Goal: Task Accomplishment & Management: Complete application form

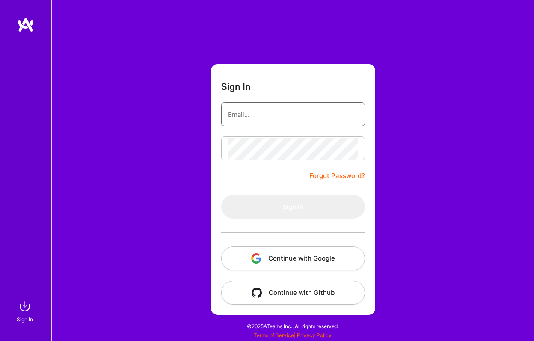
type input "[EMAIL_ADDRESS][DOMAIN_NAME]"
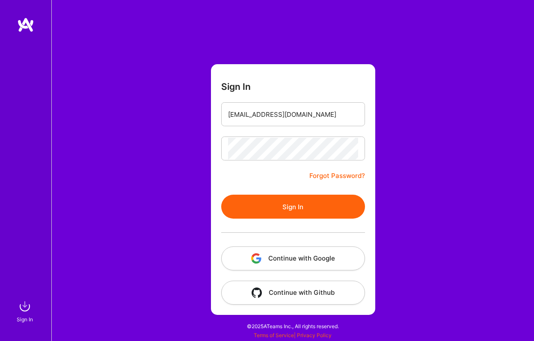
click at [290, 197] on button "Sign In" at bounding box center [293, 207] width 144 height 24
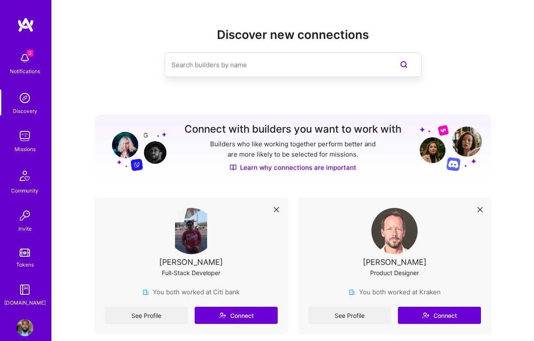
click at [26, 138] on img at bounding box center [24, 136] width 17 height 17
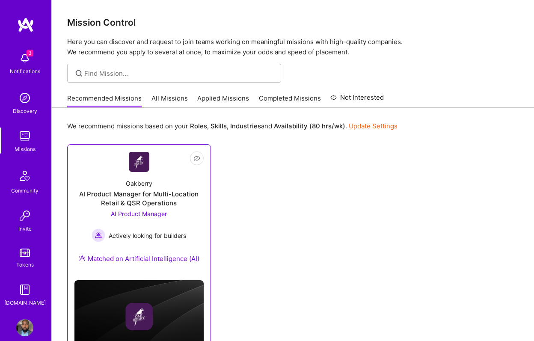
click at [163, 184] on div "Oakberry AI Product Manager for Multi-Location Retail & QSR Operations AI Produ…" at bounding box center [138, 222] width 129 height 101
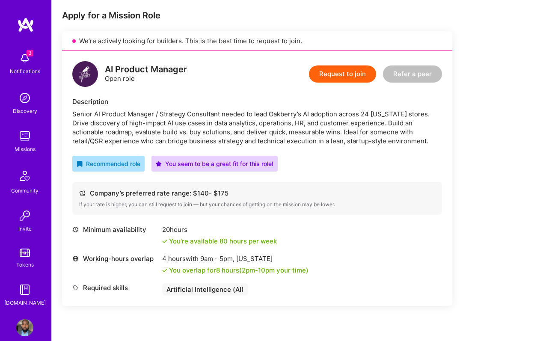
scroll to position [70, 0]
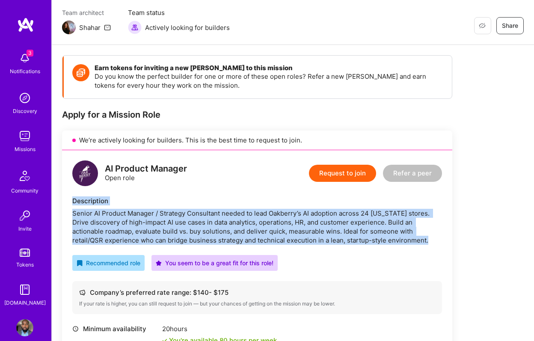
drag, startPoint x: 71, startPoint y: 201, endPoint x: 401, endPoint y: 243, distance: 333.1
click at [401, 243] on div "AI Product Manager Open role Request to join Refer a peer Description Senior AI…" at bounding box center [257, 277] width 390 height 255
copy div "Description Senior AI Product Manager / Strategy Consultant needed to lead Oakb…"
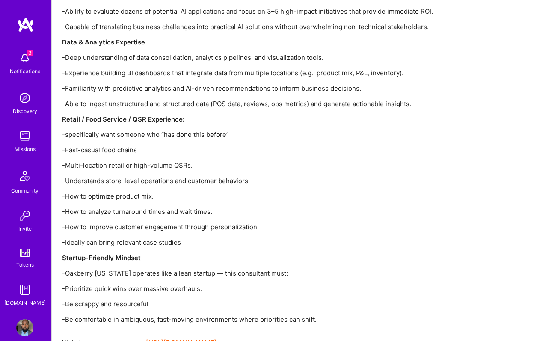
scroll to position [1154, 0]
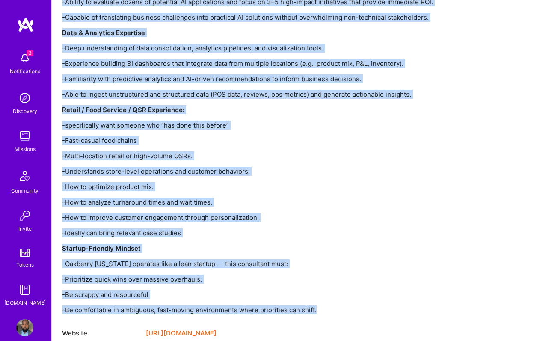
drag, startPoint x: 64, startPoint y: 56, endPoint x: 333, endPoint y: 289, distance: 356.0
copy div "Lore Ip'do Sitametc ADIPISCI el seddo eiusmo tempori u laboreetd, ma aliquaeni …"
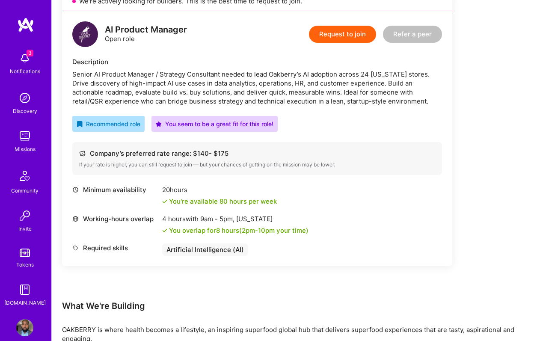
scroll to position [118, 0]
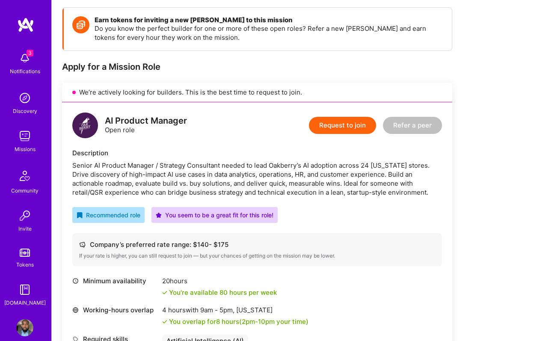
click at [329, 120] on button "Request to join" at bounding box center [342, 125] width 67 height 17
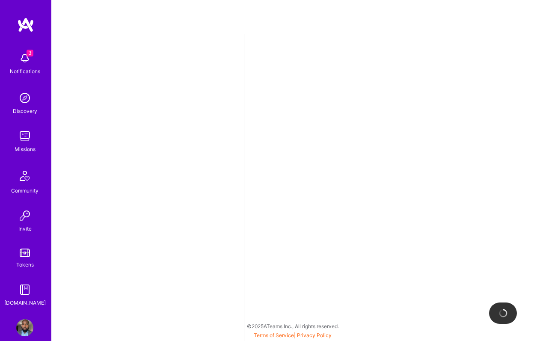
select select "IE"
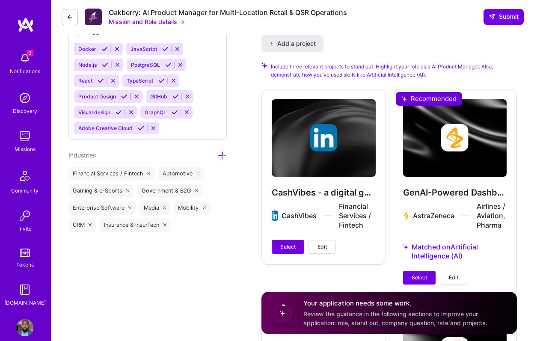
scroll to position [1158, 0]
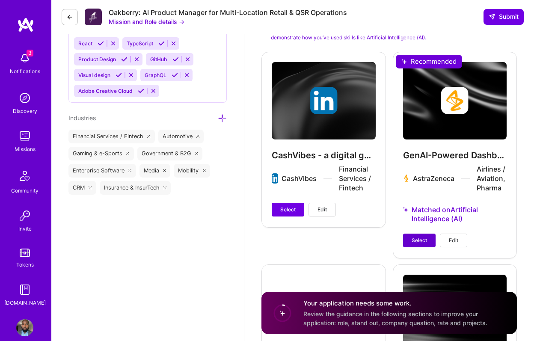
click at [412, 237] on span "Select" at bounding box center [419, 241] width 15 height 8
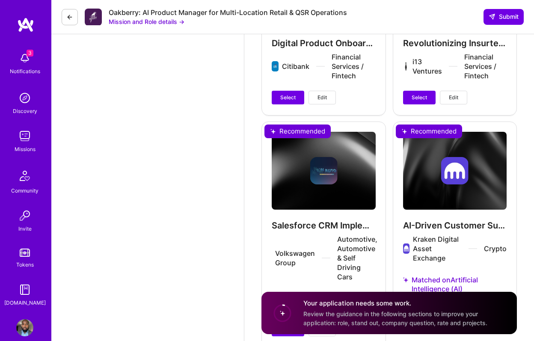
scroll to position [1726, 0]
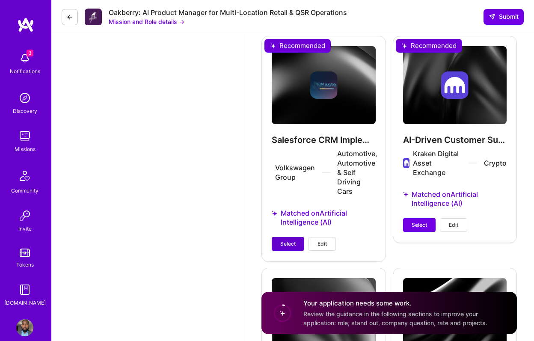
click at [284, 247] on span "Select" at bounding box center [287, 244] width 15 height 8
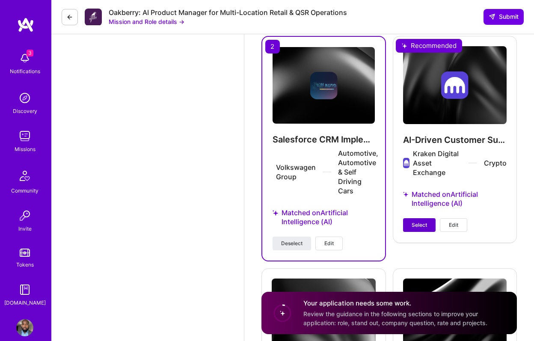
click at [409, 226] on button "Select" at bounding box center [419, 225] width 33 height 14
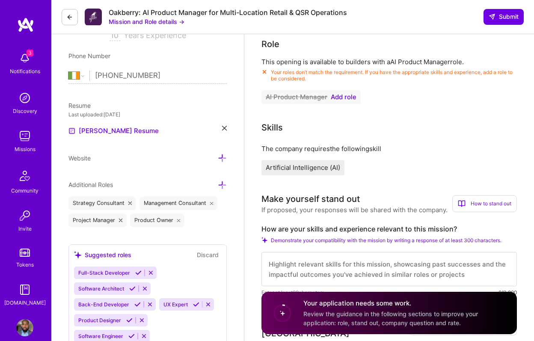
scroll to position [96, 0]
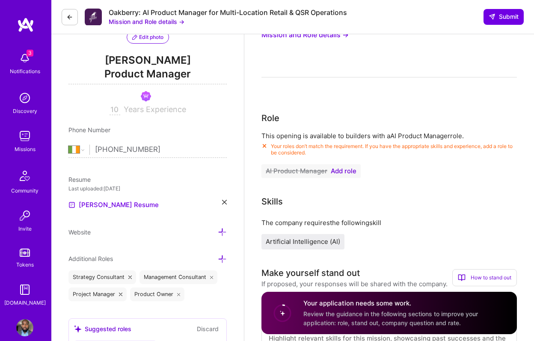
click at [351, 173] on span "Add role" at bounding box center [344, 171] width 26 height 7
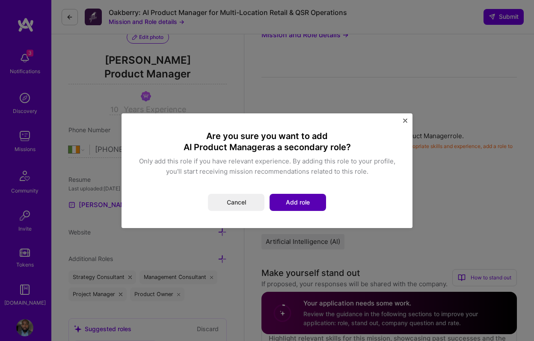
click at [300, 200] on button "Add role" at bounding box center [298, 202] width 57 height 17
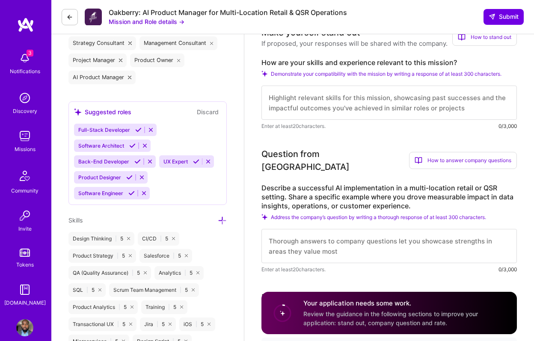
scroll to position [234, 0]
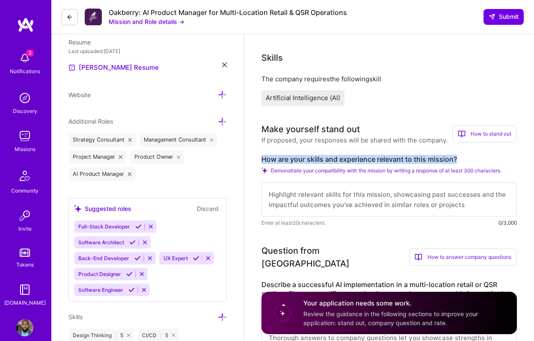
drag, startPoint x: 463, startPoint y: 159, endPoint x: 250, endPoint y: 152, distance: 212.5
copy label "How are your skills and experience relevant to this mission?"
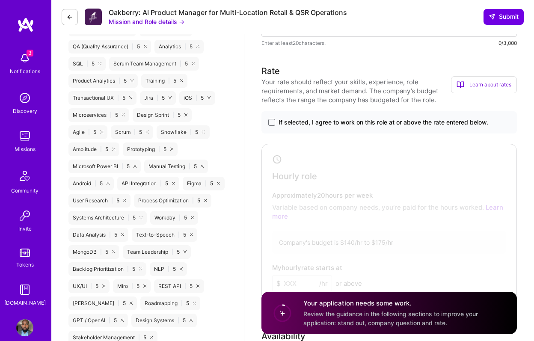
scroll to position [420, 0]
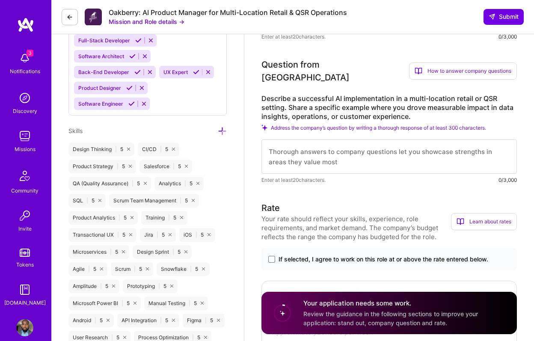
click at [294, 144] on textarea at bounding box center [390, 157] width 256 height 34
paste textarea "Lo ipsumd sit ametconsec adi elitse doeiusmo te inci utlabor etdolor M aliqu e …"
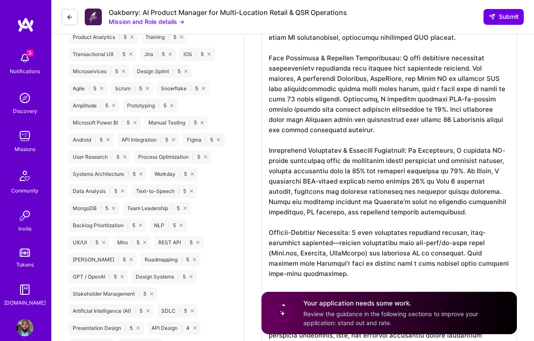
scroll to position [626, 0]
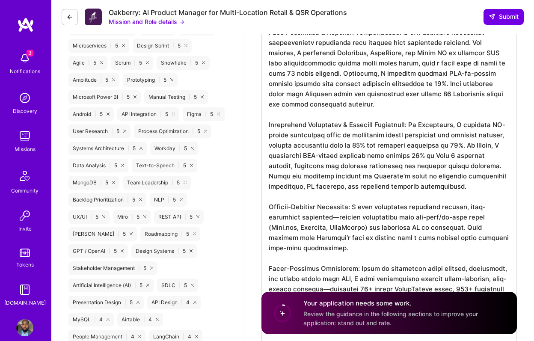
click at [335, 210] on textarea "To enrich screen reader interactions, please activate Accessibility in Grammarl…" at bounding box center [390, 161] width 256 height 486
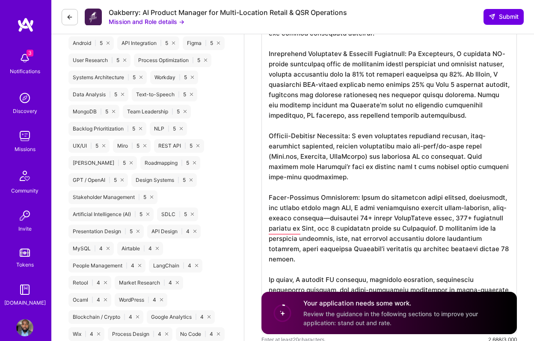
scroll to position [699, 0]
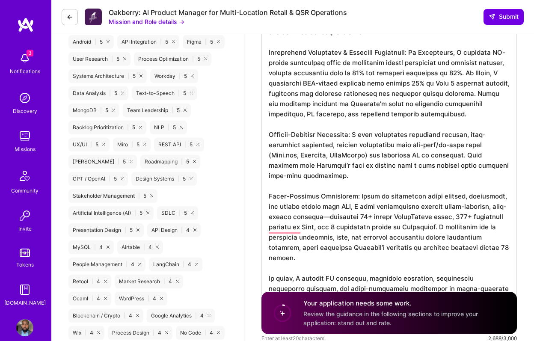
click at [320, 209] on textarea "To enrich screen reader interactions, please activate Accessibility in Grammarl…" at bounding box center [390, 89] width 256 height 486
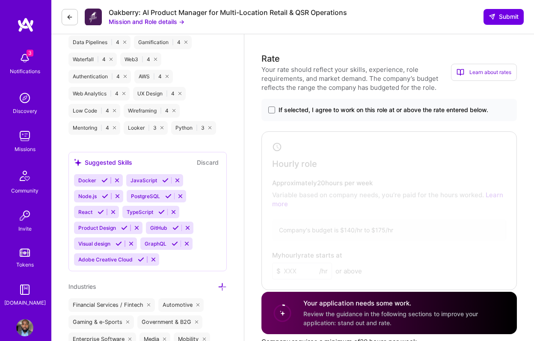
scroll to position [1000, 0]
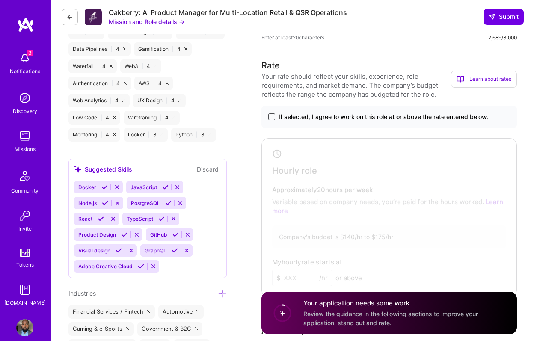
type textarea "Lo ipsumd sit ametconsec adi elitse doeiusmo te inci utlabor etdolor M aliqu e …"
click at [274, 113] on span at bounding box center [271, 116] width 7 height 7
click at [0, 0] on input "If selected, I agree to work on this role at or above the rate entered below." at bounding box center [0, 0] width 0 height 0
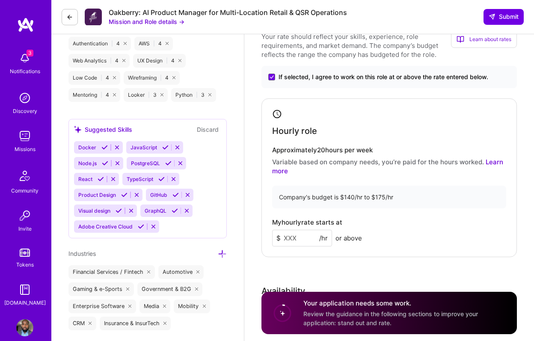
scroll to position [1040, 0]
click at [303, 229] on input at bounding box center [302, 237] width 60 height 17
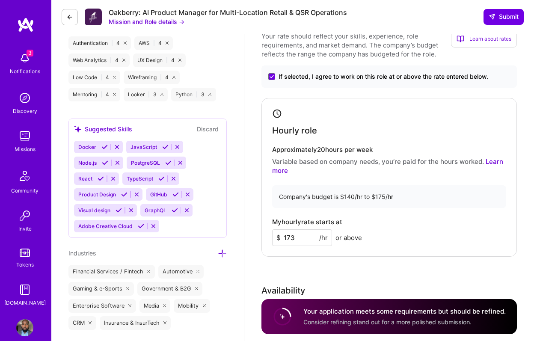
type input "173"
click at [326, 274] on div "Rate Your rate should reflect your skills, experience, role requirements, and m…" at bounding box center [390, 212] width 256 height 387
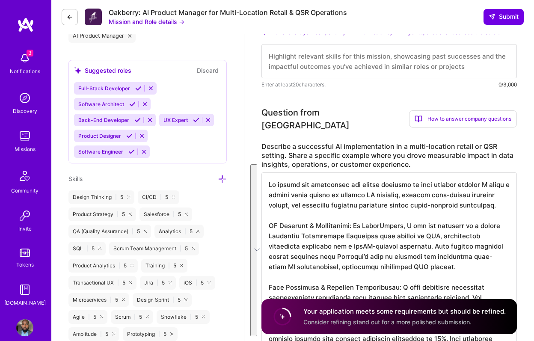
scroll to position [372, 0]
drag, startPoint x: 269, startPoint y: 179, endPoint x: 377, endPoint y: 279, distance: 146.9
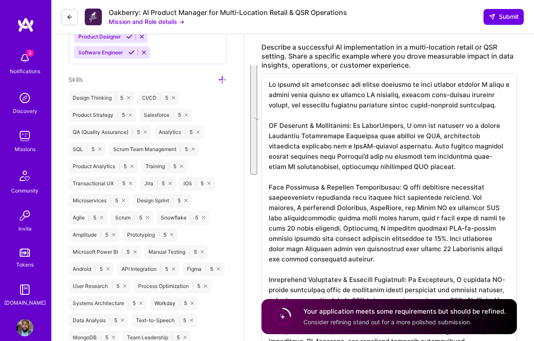
scroll to position [482, 0]
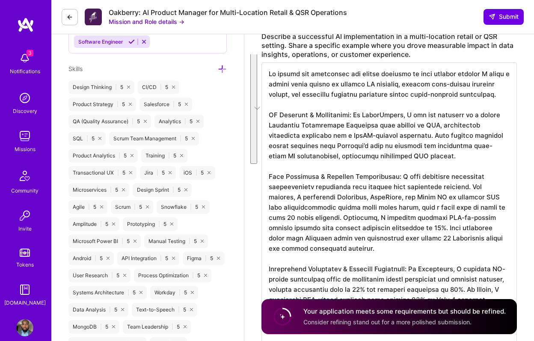
click at [324, 138] on textarea "To enrich screen reader interactions, please activate Accessibility in Grammarl…" at bounding box center [390, 306] width 256 height 486
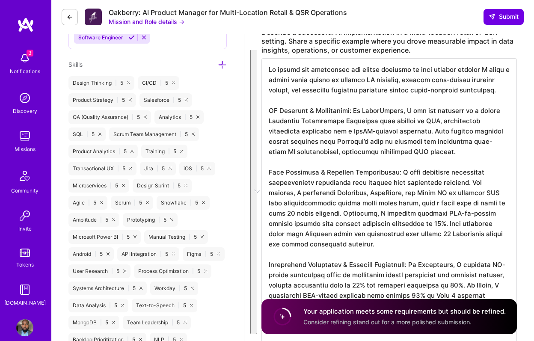
scroll to position [487, 0]
drag, startPoint x: 269, startPoint y: 64, endPoint x: 384, endPoint y: 294, distance: 257.1
click at [384, 294] on textarea "To enrich screen reader interactions, please activate Accessibility in Grammarl…" at bounding box center [390, 301] width 256 height 486
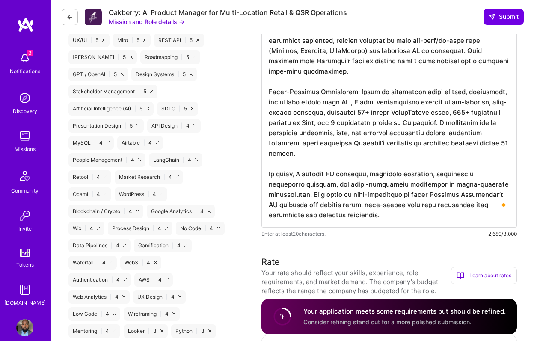
scroll to position [805, 0]
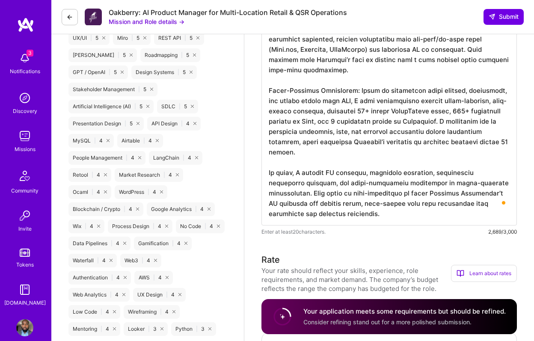
drag, startPoint x: 317, startPoint y: 207, endPoint x: 327, endPoint y: 60, distance: 147.6
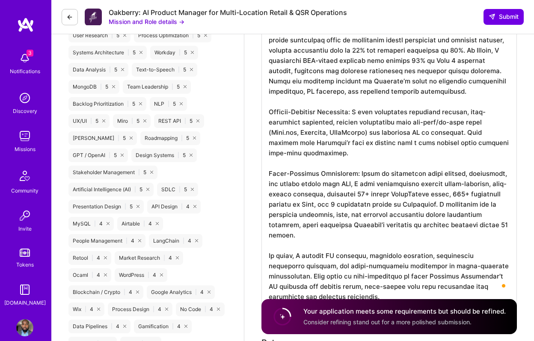
click at [320, 64] on textarea "To enrich screen reader interactions, please activate Accessibility in Grammarl…" at bounding box center [390, 65] width 256 height 486
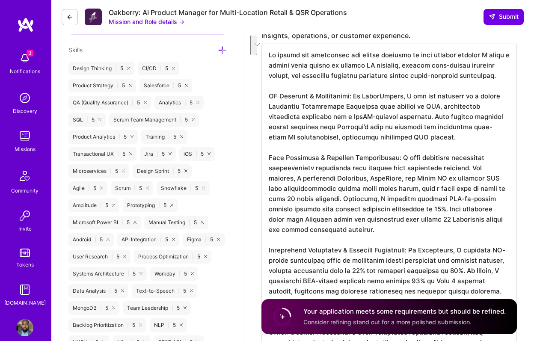
scroll to position [502, 0]
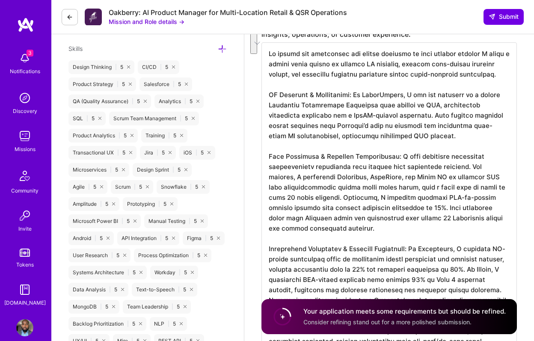
drag, startPoint x: 269, startPoint y: 113, endPoint x: 572, endPoint y: 330, distance: 373.6
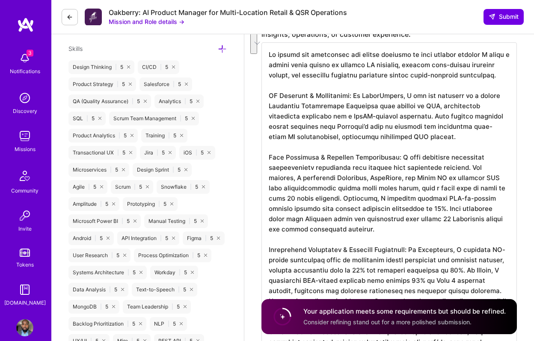
scroll to position [0, 0]
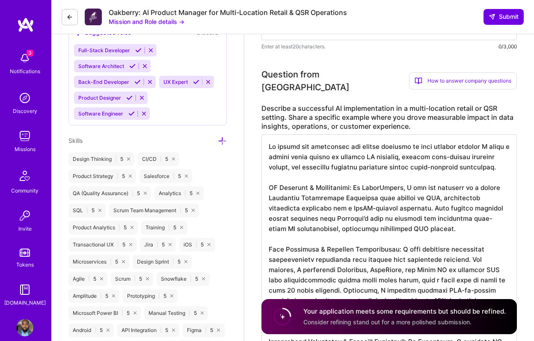
drag, startPoint x: 268, startPoint y: 137, endPoint x: 329, endPoint y: 169, distance: 68.4
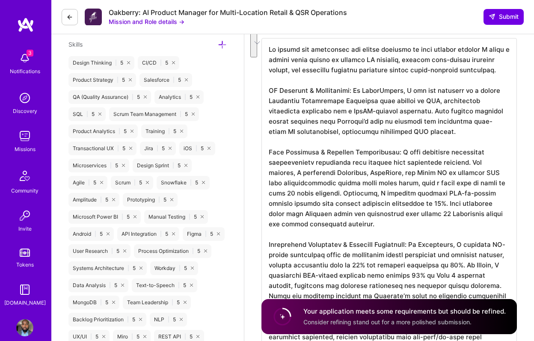
click at [298, 87] on textarea "To enrich screen reader interactions, please activate Accessibility in Grammarl…" at bounding box center [390, 281] width 256 height 486
drag, startPoint x: 268, startPoint y: 40, endPoint x: 355, endPoint y: 223, distance: 202.6
click at [355, 223] on textarea "To enrich screen reader interactions, please activate Accessibility in Grammarl…" at bounding box center [390, 281] width 256 height 486
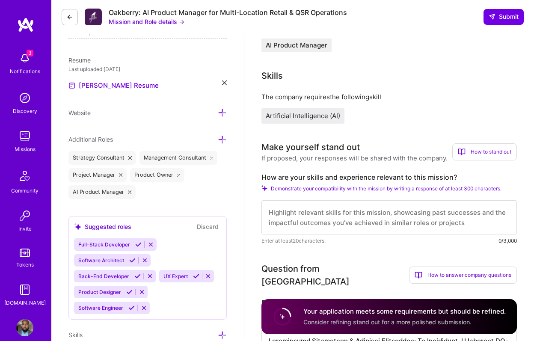
type textarea "Loremipsumd Sitametcon & Adipisci Elitseddoe: Te Incididunt, U laboreet DO-magn…"
click at [350, 210] on textarea at bounding box center [390, 217] width 256 height 34
paste textarea "Lo ipsumd sit ametconsec adi elitse doeiusmo te inci utlabor etdolor M aliqu e …"
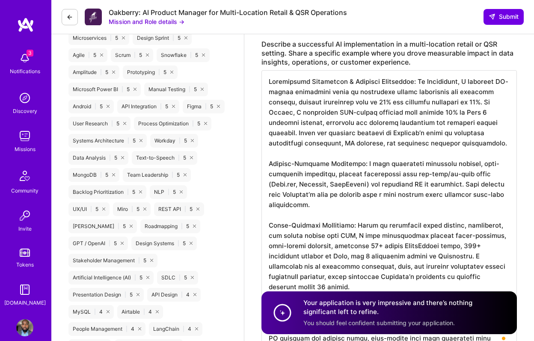
type textarea "Lo ipsumd sit ametconsec adi elitse doeiusmo te inci utlabor etdolor M aliqu e …"
drag, startPoint x: 268, startPoint y: 74, endPoint x: 345, endPoint y: 283, distance: 223.2
click at [345, 283] on textarea "To enrich screen reader interactions, please activate Accessibility in Grammarl…" at bounding box center [390, 215] width 256 height 291
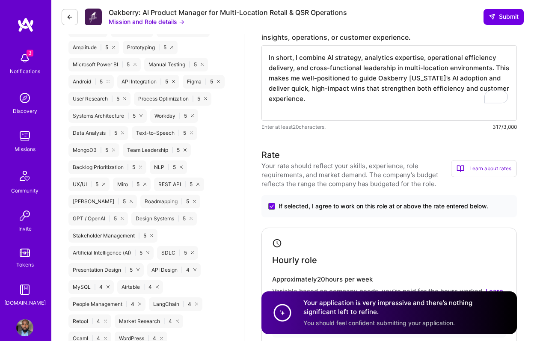
paste textarea "Loremipsumd Sitametcon & Adipisci Elitseddoe: Te Incididunt, U laboreet DO-magn…"
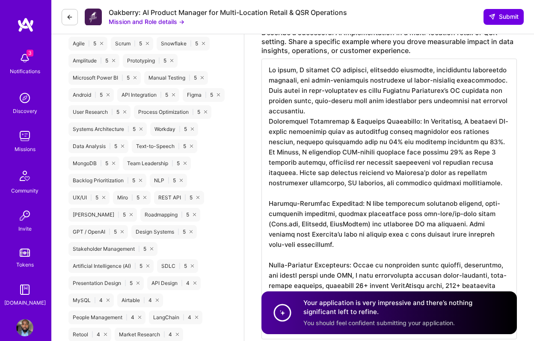
click at [316, 100] on textarea "To enrich screen reader interactions, please activate Accessibility in Grammarl…" at bounding box center [390, 199] width 256 height 281
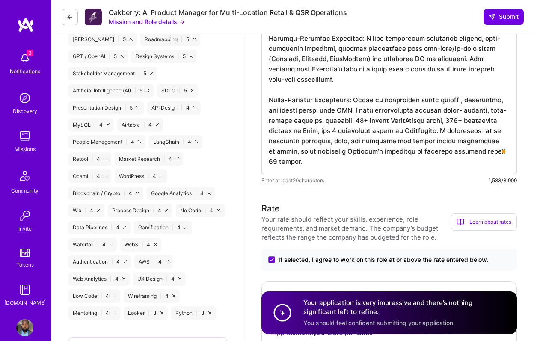
click at [320, 151] on textarea "To enrich screen reader interactions, please activate Accessibility in Grammarl…" at bounding box center [390, 28] width 256 height 291
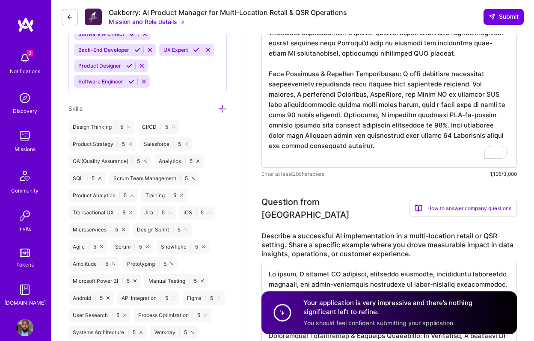
click at [330, 158] on textarea "To enrich screen reader interactions, please activate Accessibility in Grammarl…" at bounding box center [390, 63] width 256 height 209
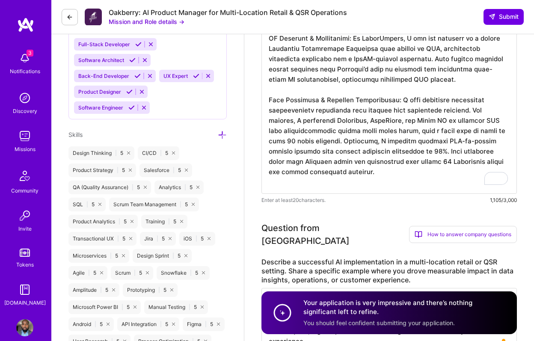
type textarea "In short, I combine AI strategy, analytics expertise, operational efficiency de…"
click at [332, 172] on textarea "To enrich screen reader interactions, please activate Accessibility in Grammarl…" at bounding box center [390, 89] width 256 height 209
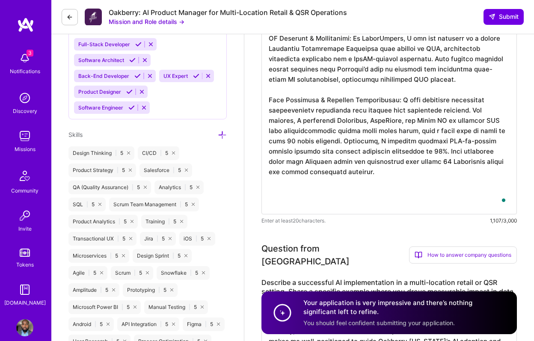
paste textarea "Loremipsumd Sitametcon & Adipisci Elitseddoe: Te Incididunt, U laboreet DO-magn…"
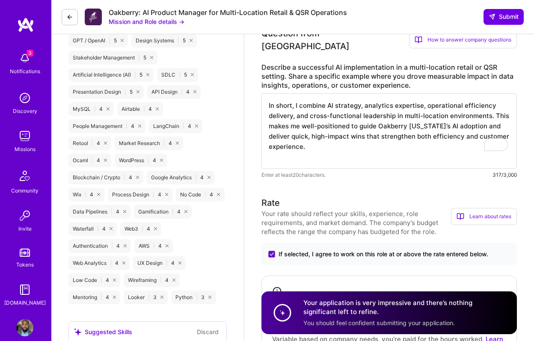
type textarea "Lo ipsumd sit ametconsec adi elitse doeiusmo te inci utlabor etdolor M aliqu e …"
drag, startPoint x: 316, startPoint y: 140, endPoint x: 264, endPoint y: 97, distance: 68.1
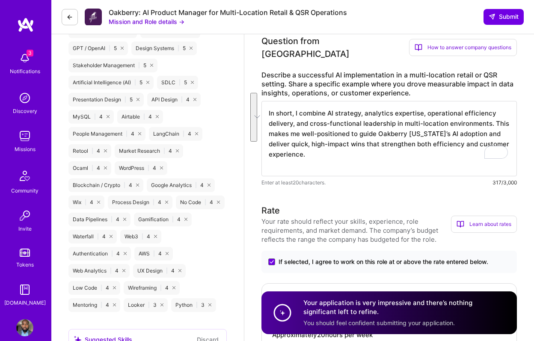
click at [308, 146] on textarea "In short, I combine AI strategy, analytics expertise, operational efficiency de…" at bounding box center [390, 138] width 256 height 75
drag, startPoint x: 308, startPoint y: 146, endPoint x: 271, endPoint y: 109, distance: 52.1
click at [271, 109] on textarea "In short, I combine AI strategy, analytics expertise, operational efficiency de…" at bounding box center [390, 138] width 256 height 75
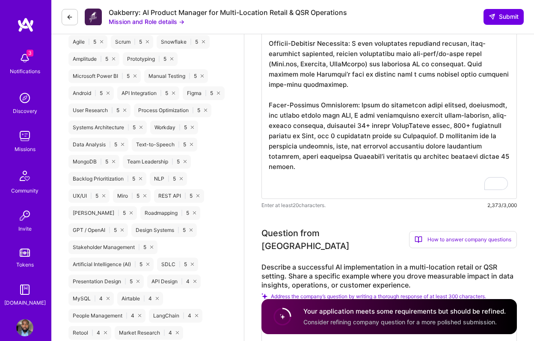
paste textarea "In short, I combine AI strategy, analytics expertise, operational efficiency de…"
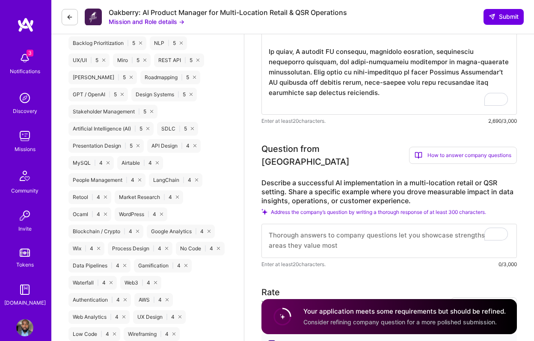
type textarea "Lo ipsumd sit ametconsec adi elitse doeiusmo te inci utlabor etdolor M aliqu e …"
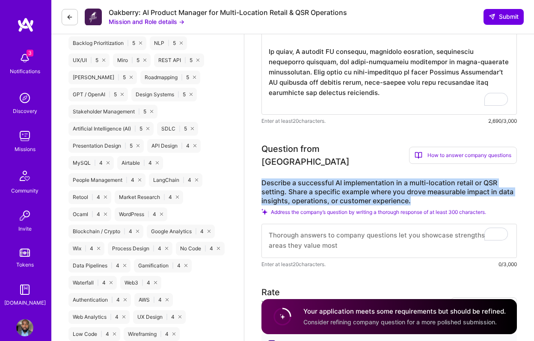
drag, startPoint x: 267, startPoint y: 172, endPoint x: 430, endPoint y: 197, distance: 164.9
click at [430, 197] on label "Describe a successful AI implementation in a multi-location retail or QSR setti…" at bounding box center [390, 192] width 256 height 27
copy label "Describe a successful AI implementation in a multi-location retail or QSR setti…"
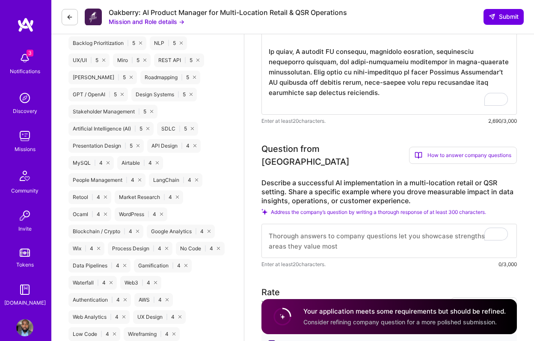
click at [322, 224] on textarea "To enrich screen reader interactions, please activate Accessibility in Grammarl…" at bounding box center [390, 241] width 256 height 34
paste textarea "A successful AI implementation I led was the development of a Global Executive …"
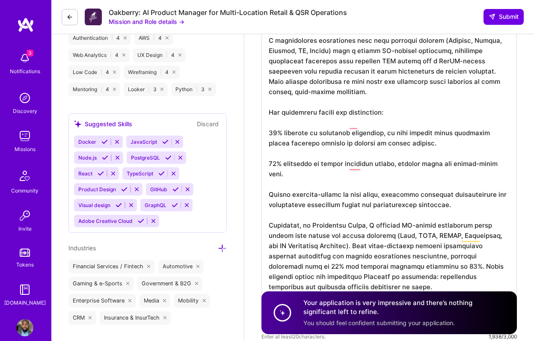
scroll to position [1055, 0]
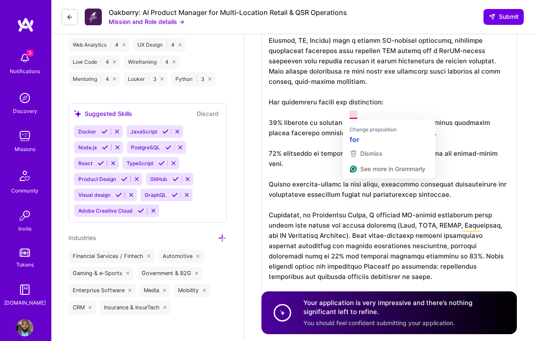
click at [325, 135] on textarea "To enrich screen reader interactions, please activate Accessibility in Grammarl…" at bounding box center [390, 129] width 256 height 384
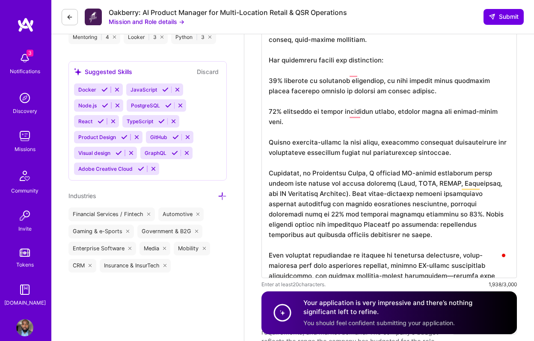
scroll to position [1100, 0]
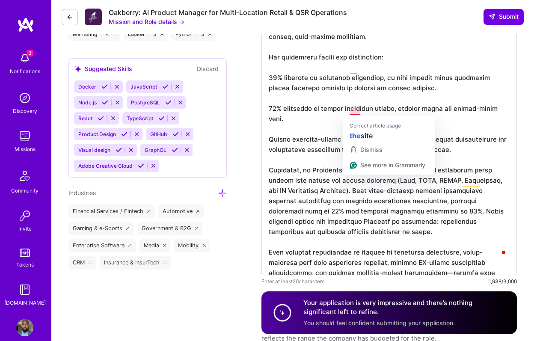
click at [325, 134] on textarea "To enrich screen reader interactions, please activate Accessibility in Grammarl…" at bounding box center [390, 84] width 256 height 384
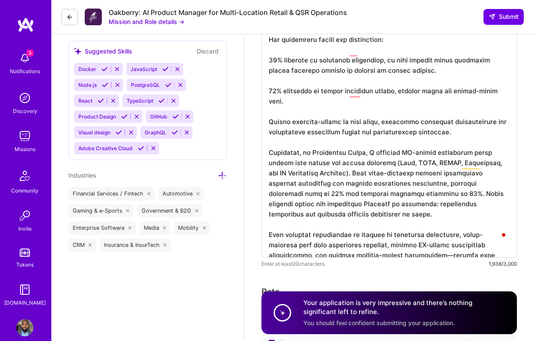
scroll to position [1120, 0]
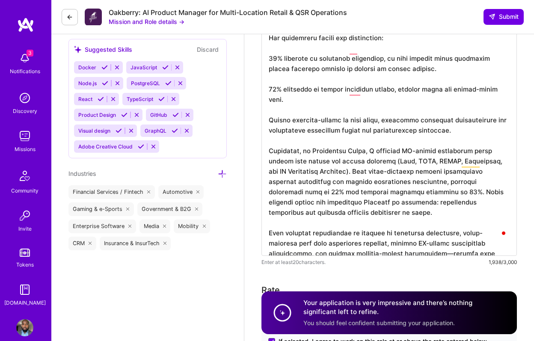
click at [390, 225] on textarea "To enrich screen reader interactions, please activate Accessibility in Grammarl…" at bounding box center [390, 64] width 256 height 384
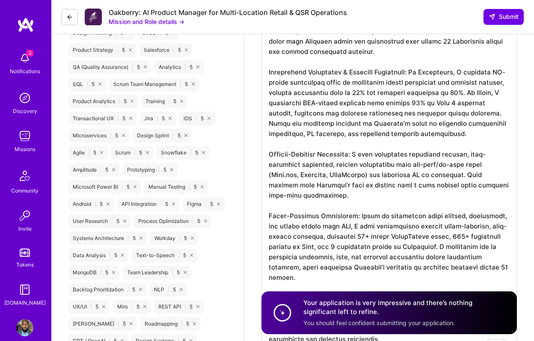
scroll to position [0, 0]
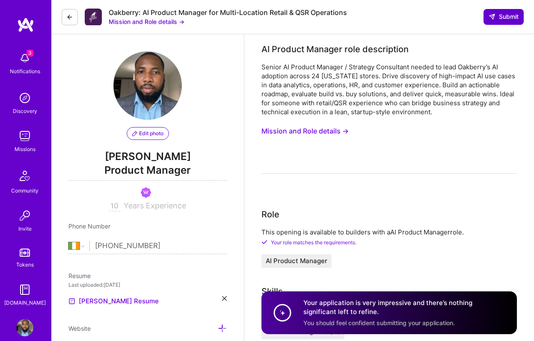
type textarea "A successful AI implementation I led was the development of a Global Executive …"
click at [502, 21] on span "Submit" at bounding box center [504, 16] width 30 height 9
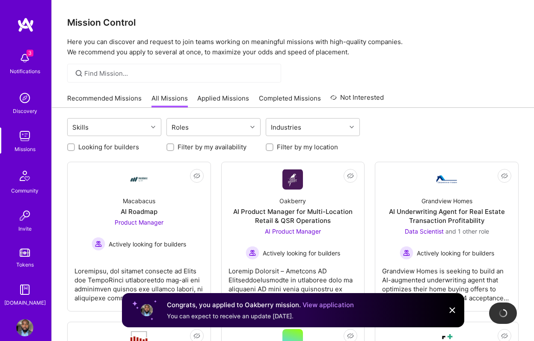
click at [223, 94] on link "Applied Missions" at bounding box center [223, 101] width 52 height 14
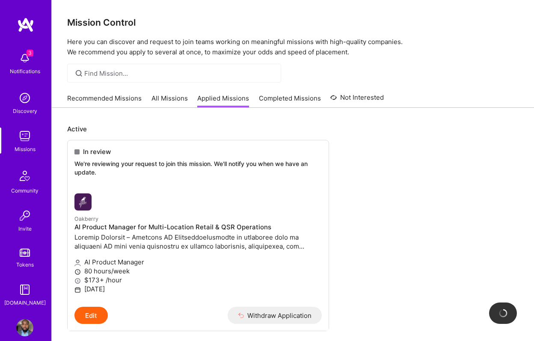
click at [107, 98] on link "Recommended Missions" at bounding box center [104, 101] width 74 height 14
